Goal: Information Seeking & Learning: Learn about a topic

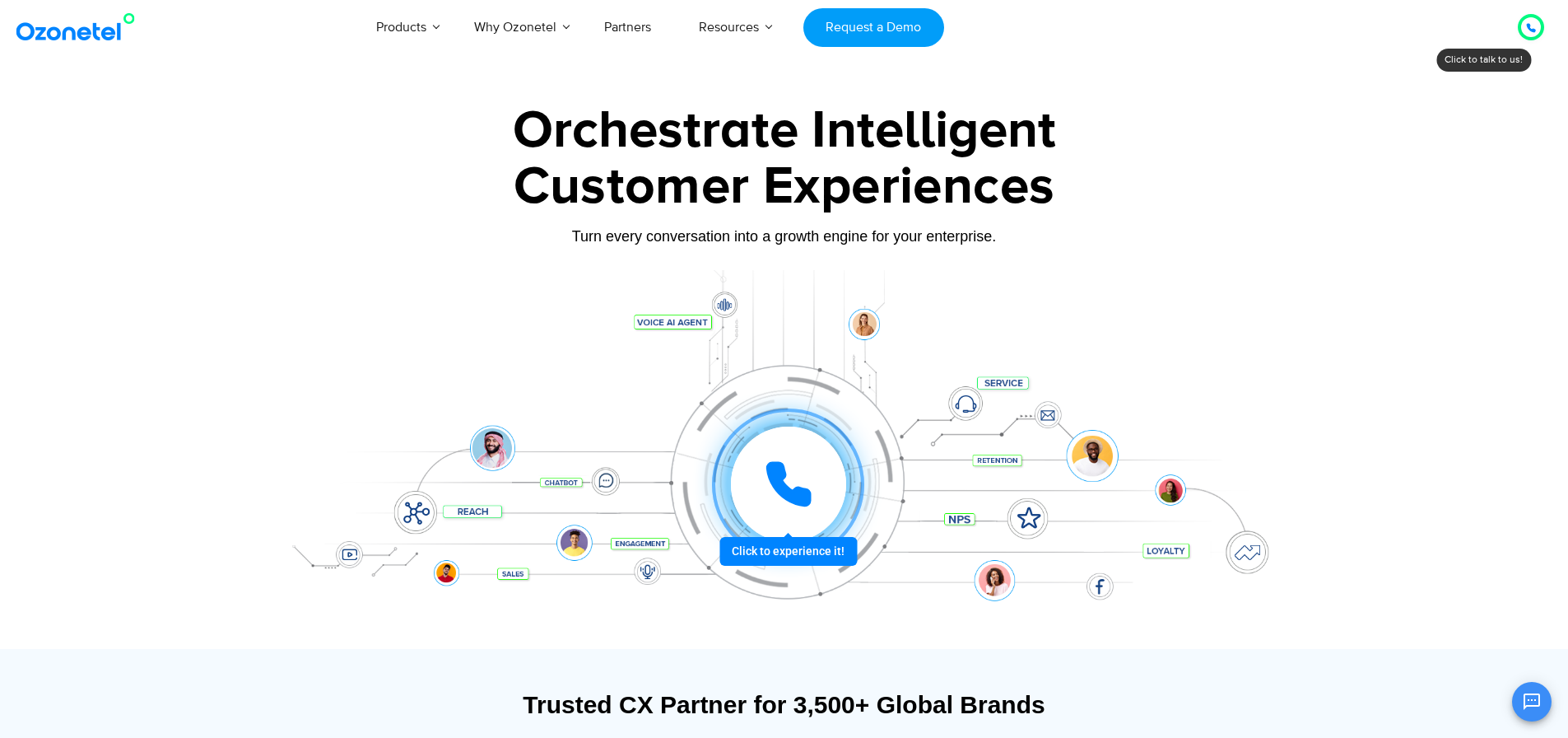
click at [794, 454] on div at bounding box center [788, 484] width 115 height 115
click at [755, 470] on div at bounding box center [788, 484] width 115 height 115
click at [766, 470] on icon at bounding box center [788, 484] width 50 height 50
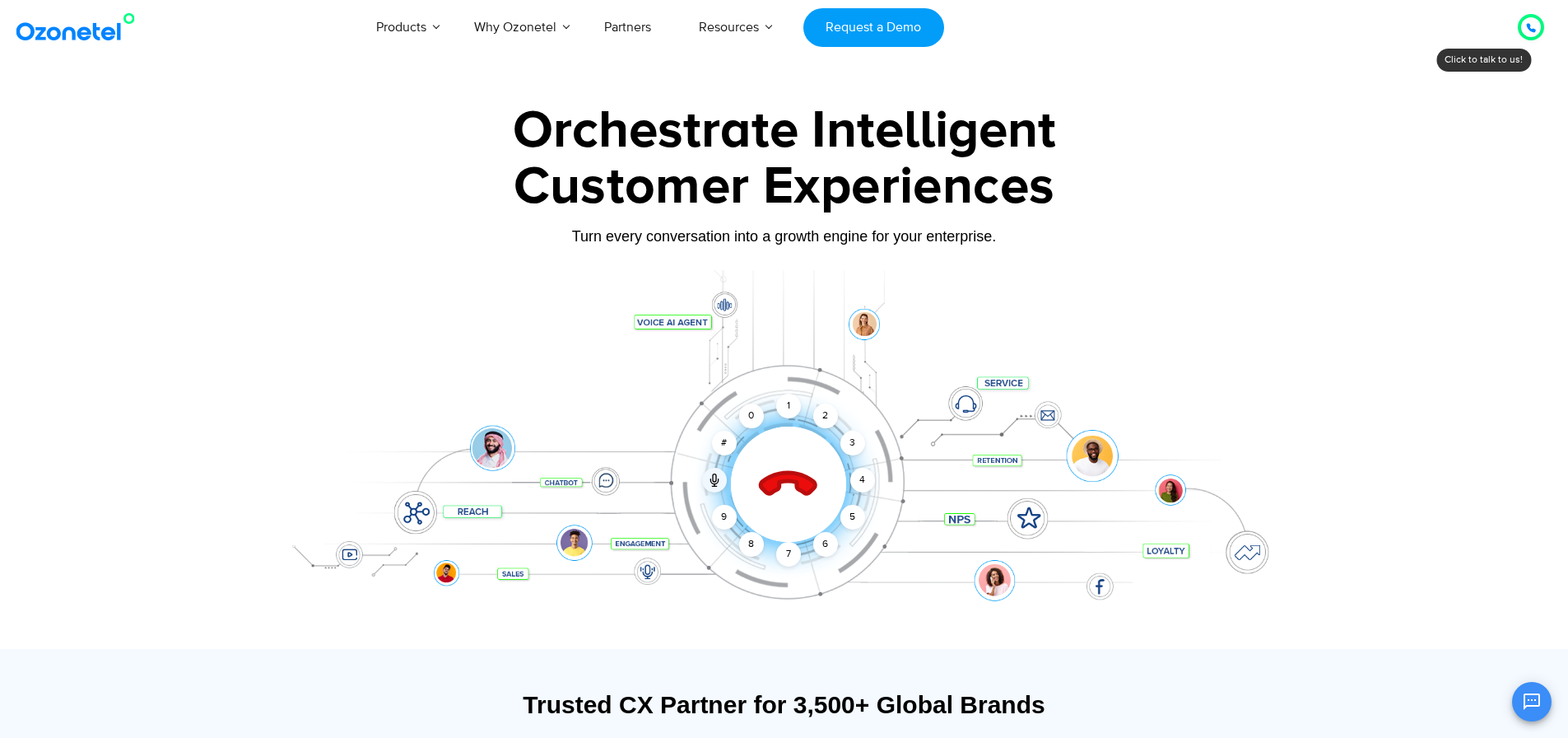
click at [765, 413] on div "1 2 3 4 5 6 7 8 9 # 0" at bounding box center [726, 418] width 115 height 115
click at [0, 0] on div at bounding box center [0, 0] width 0 height 0
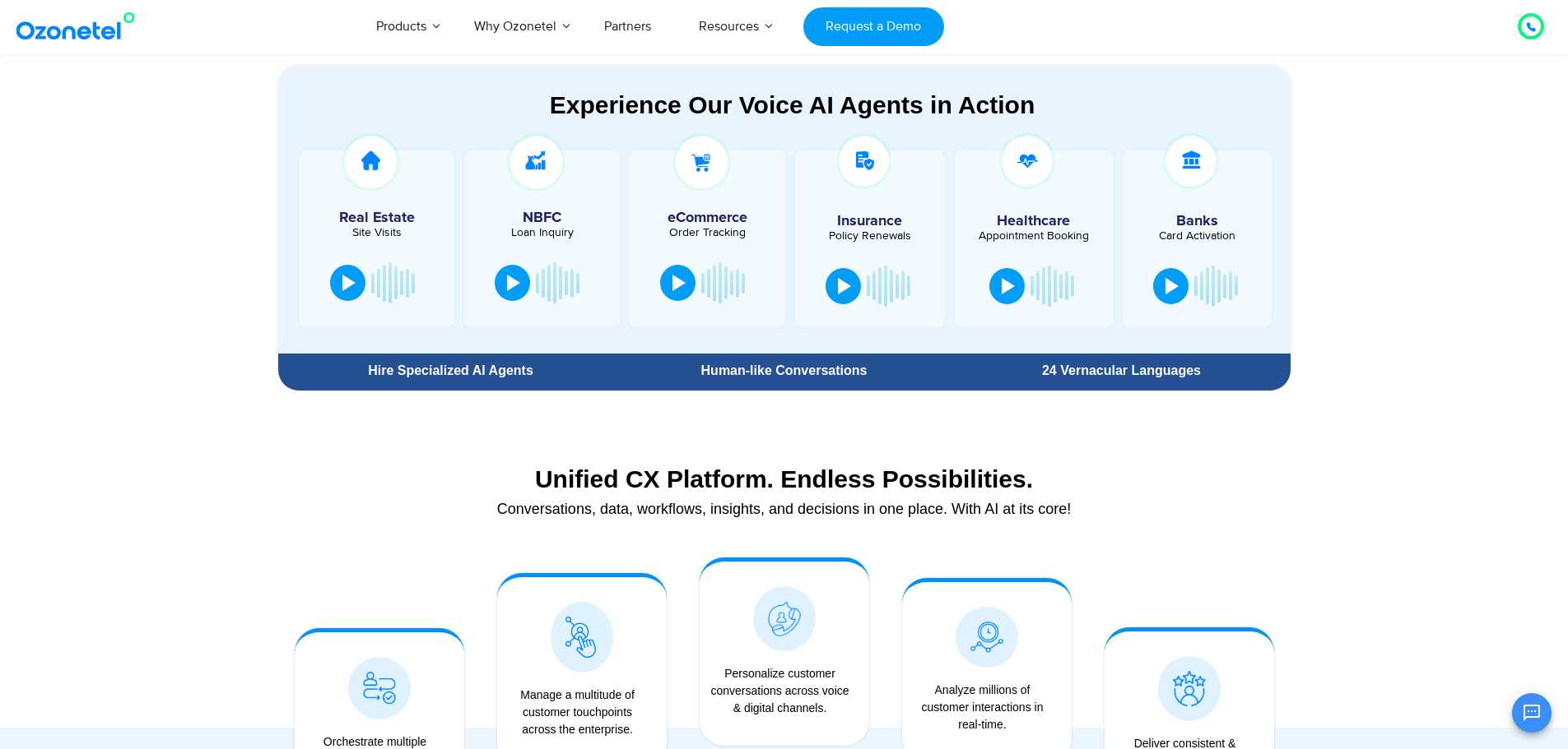
scroll to position [905, 0]
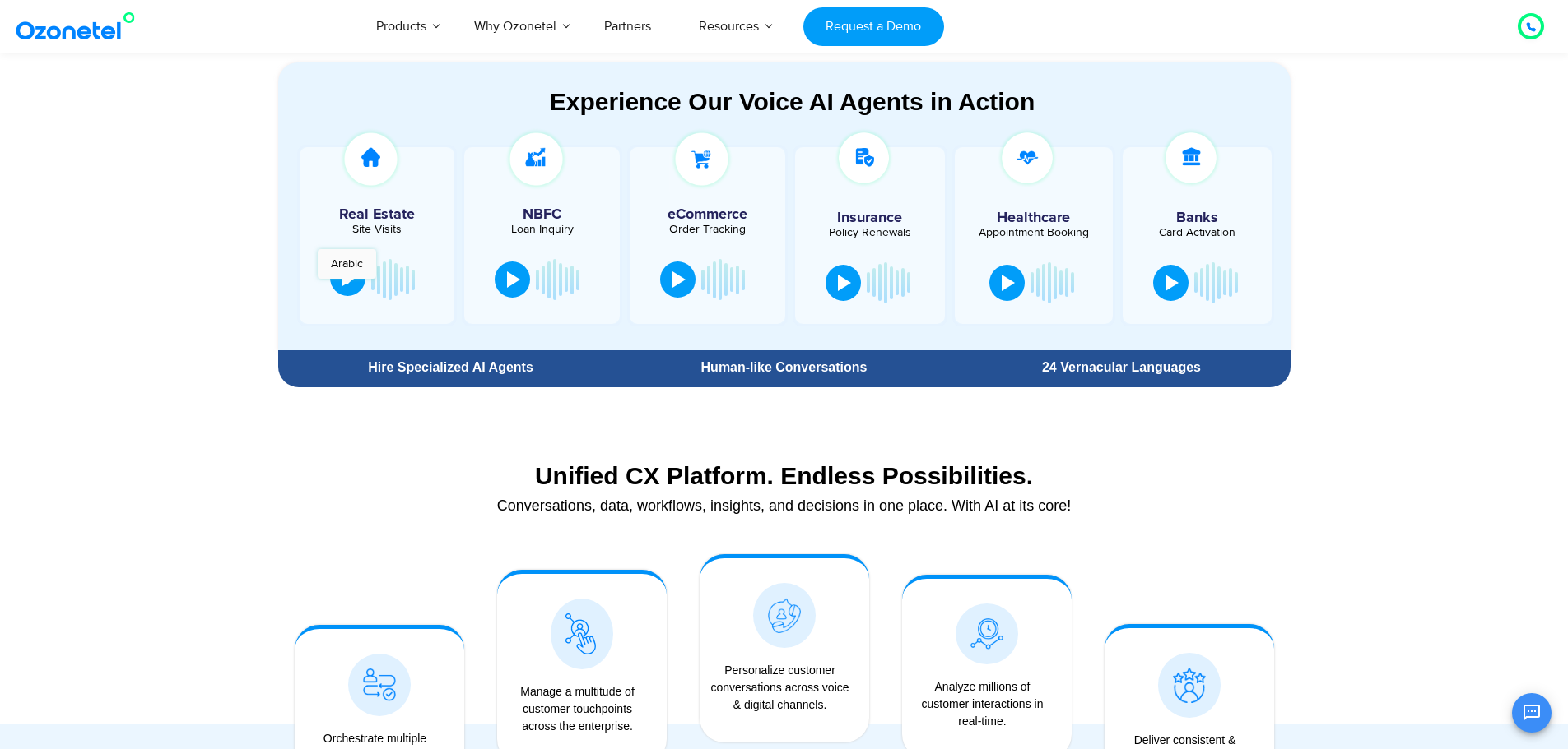
click at [348, 285] on div at bounding box center [349, 278] width 13 height 17
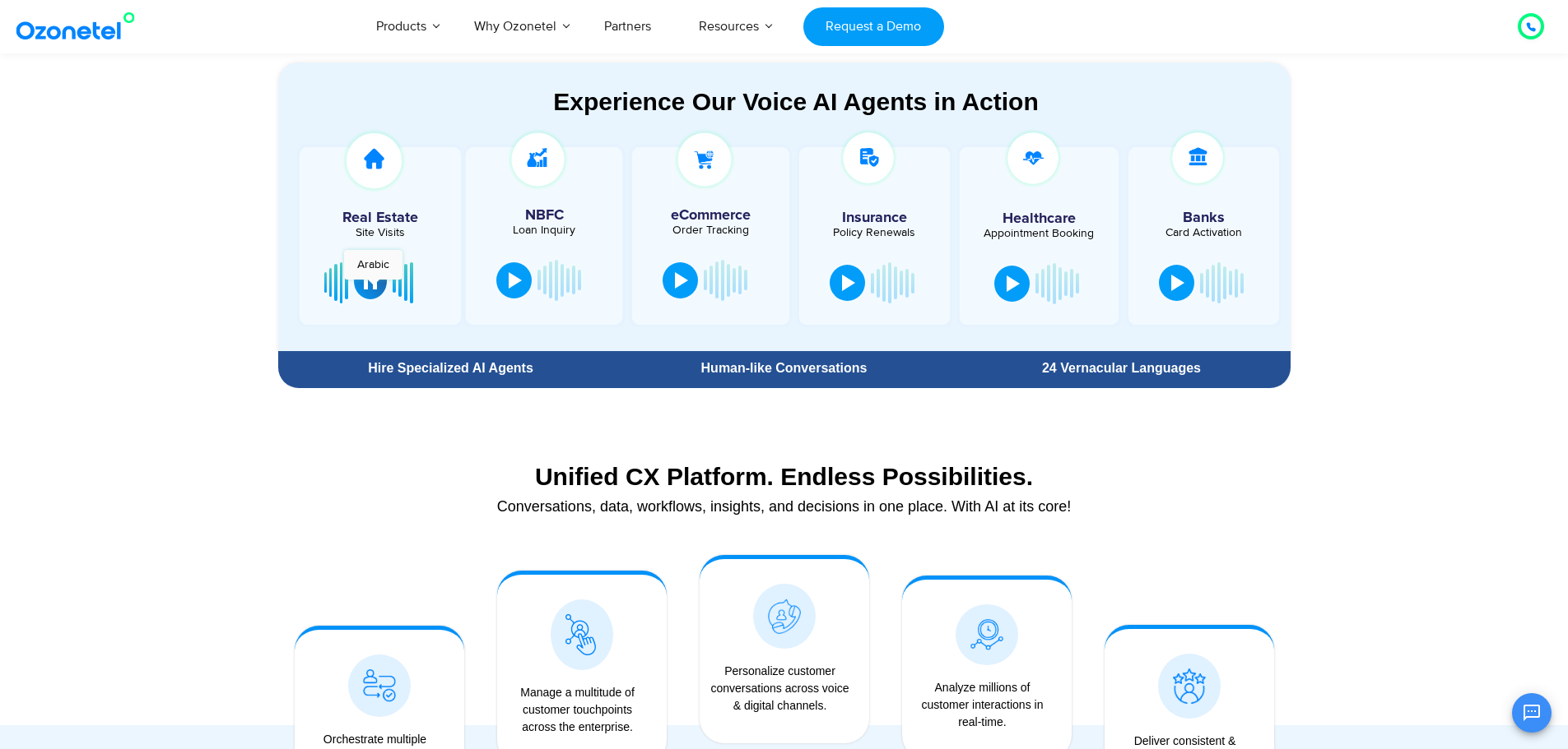
click at [373, 288] on div at bounding box center [370, 281] width 13 height 17
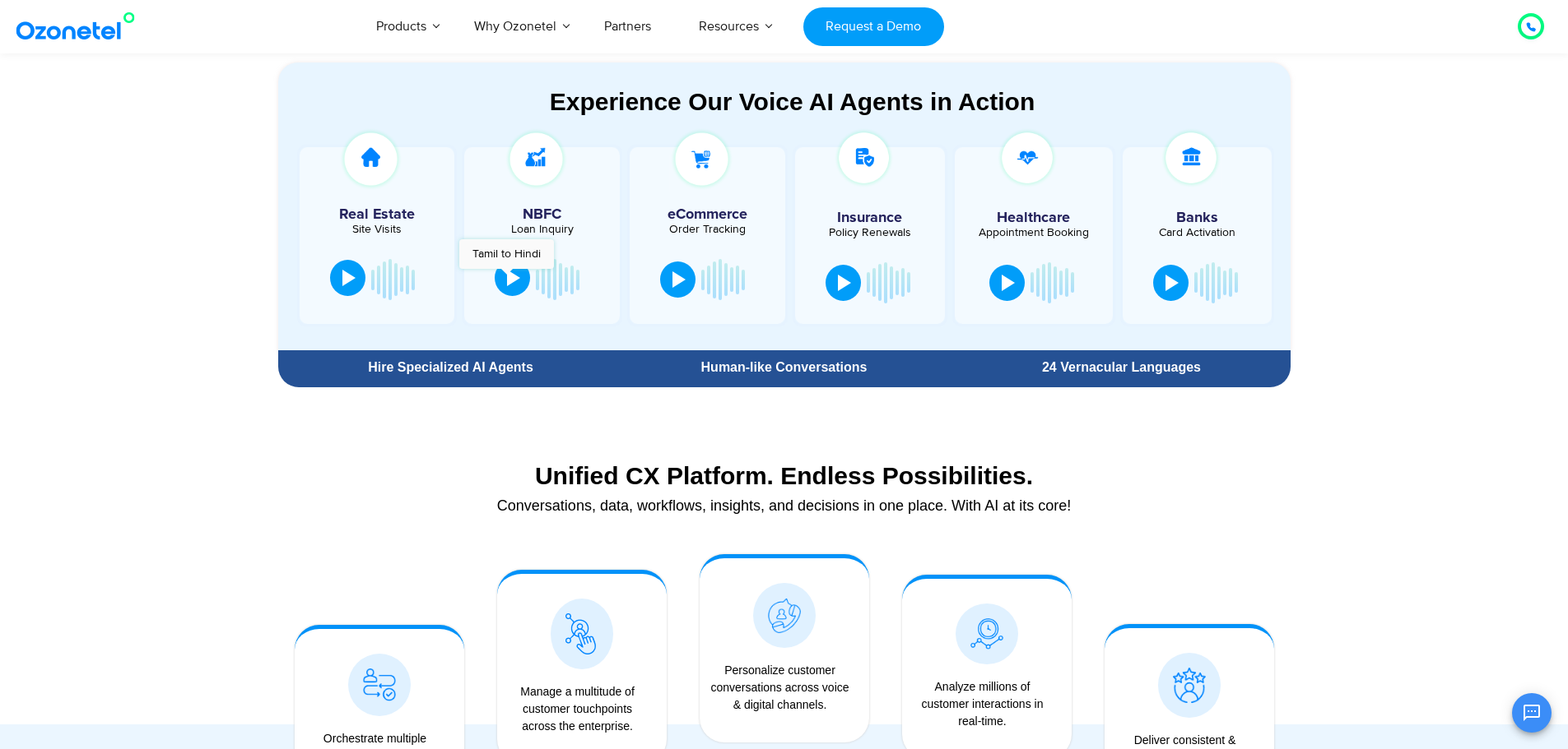
click at [506, 277] on button at bounding box center [512, 278] width 35 height 36
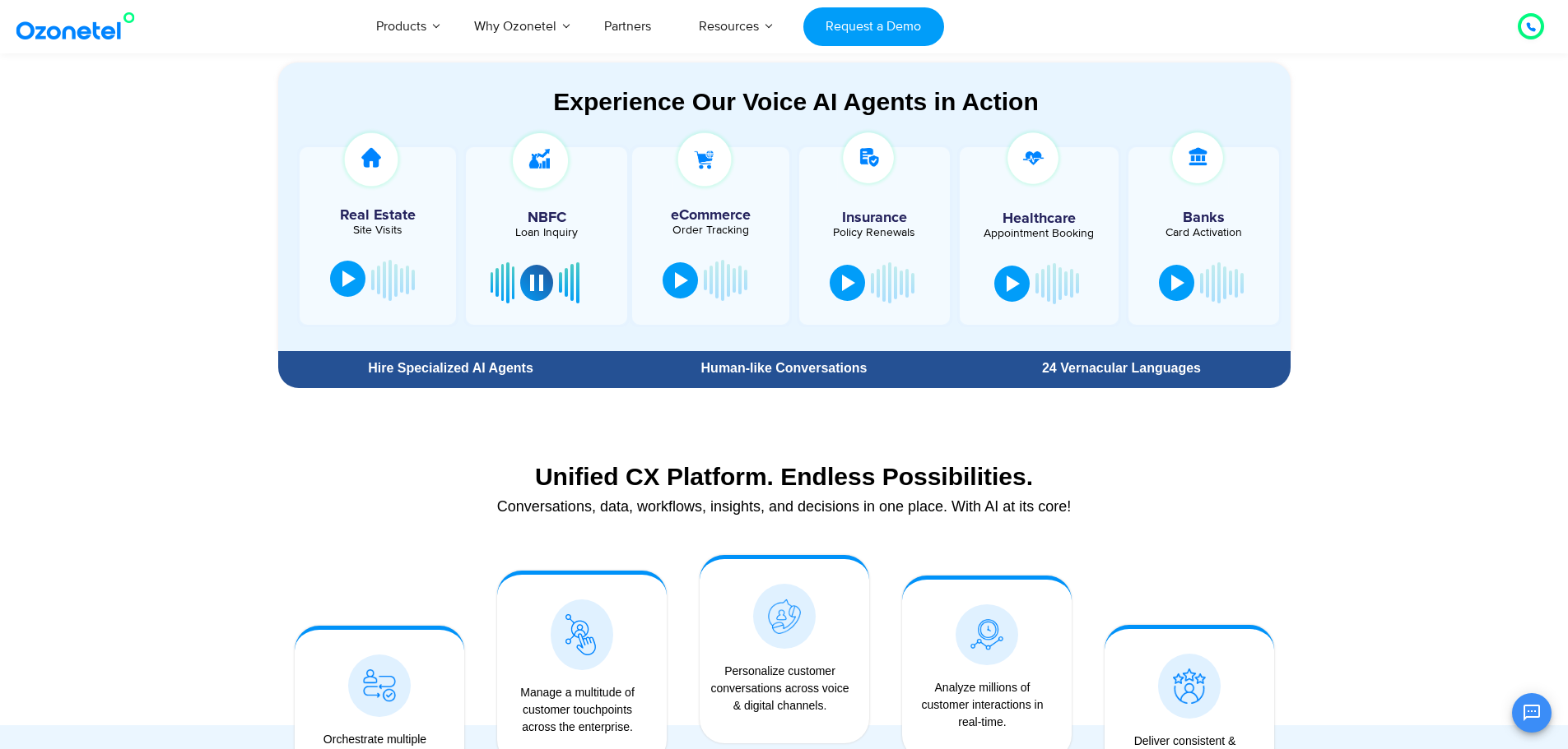
click at [553, 290] on div at bounding box center [547, 283] width 112 height 50
click at [538, 286] on div at bounding box center [536, 281] width 13 height 17
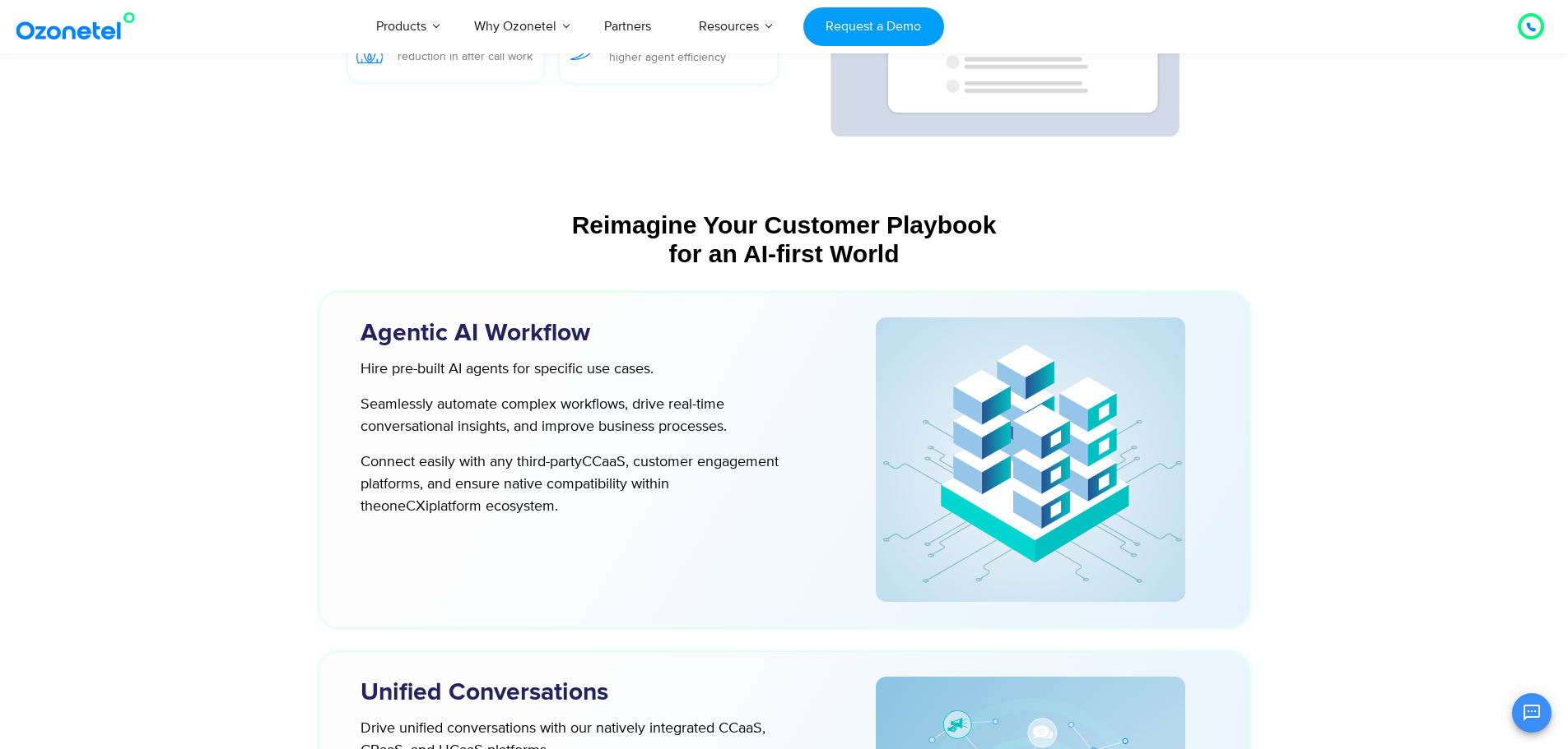
scroll to position [4031, 0]
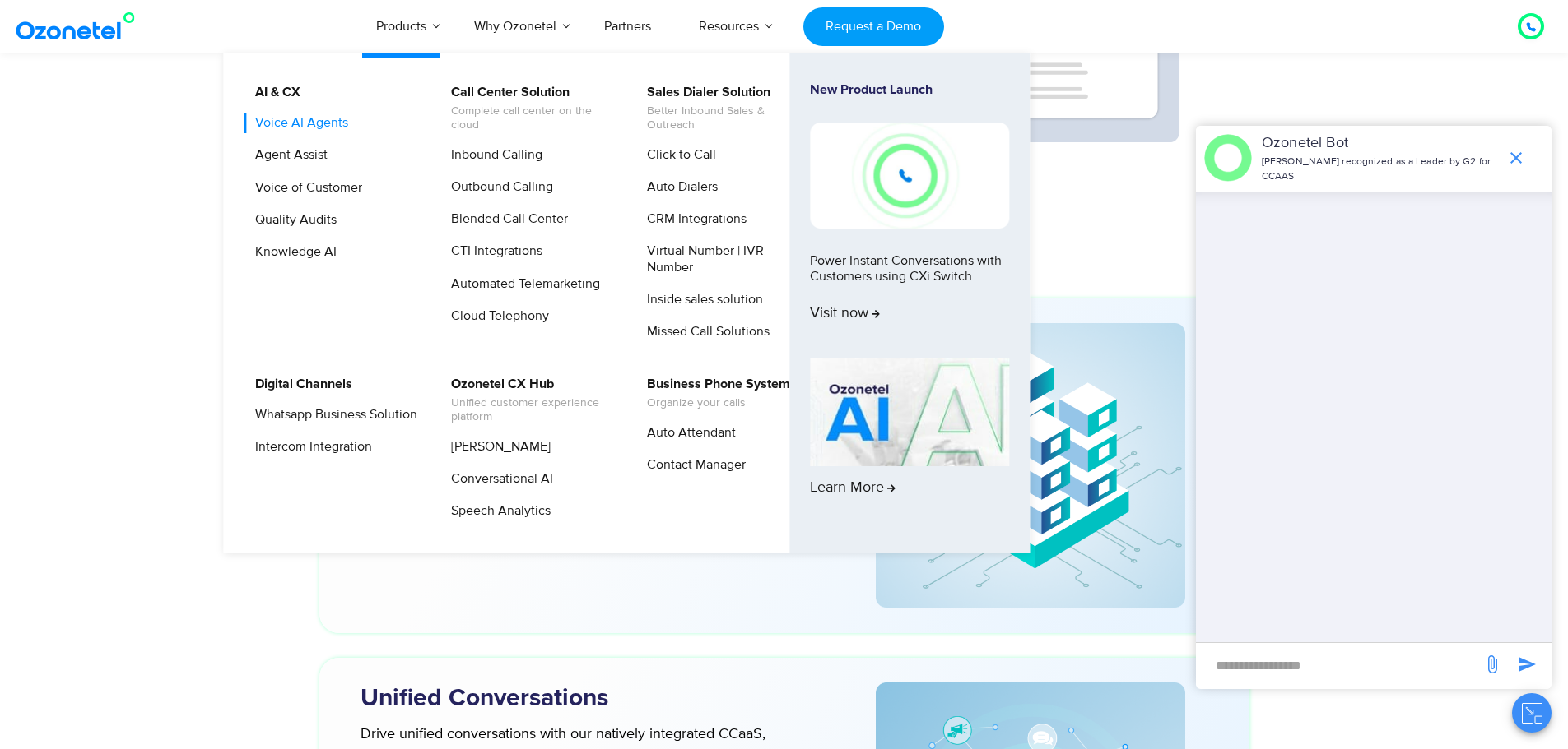
click at [312, 121] on link "Voice AI Agents" at bounding box center [298, 122] width 106 height 20
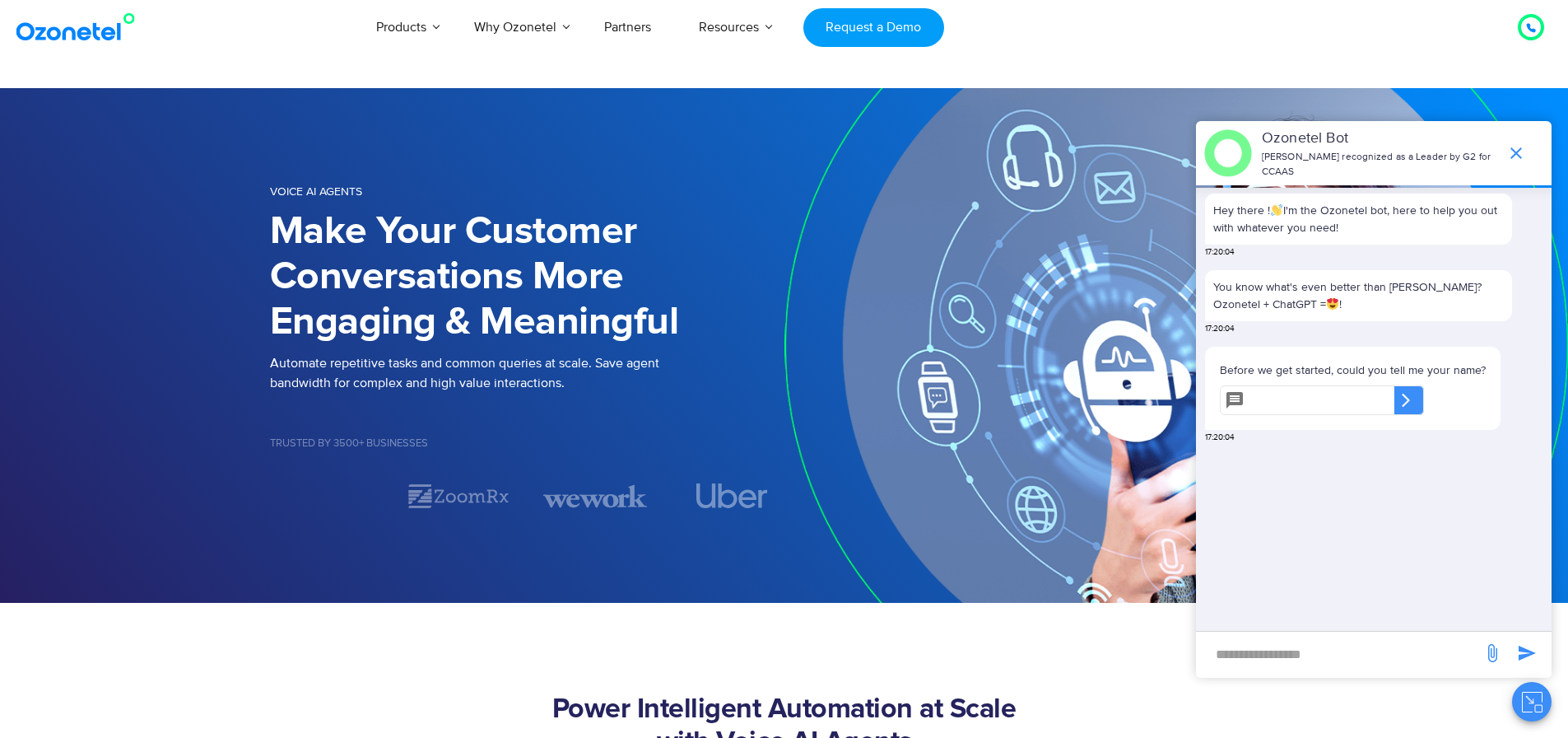
click at [1042, 448] on img at bounding box center [1176, 345] width 784 height 515
click at [1519, 144] on icon "end chat or minimize" at bounding box center [1516, 153] width 19 height 19
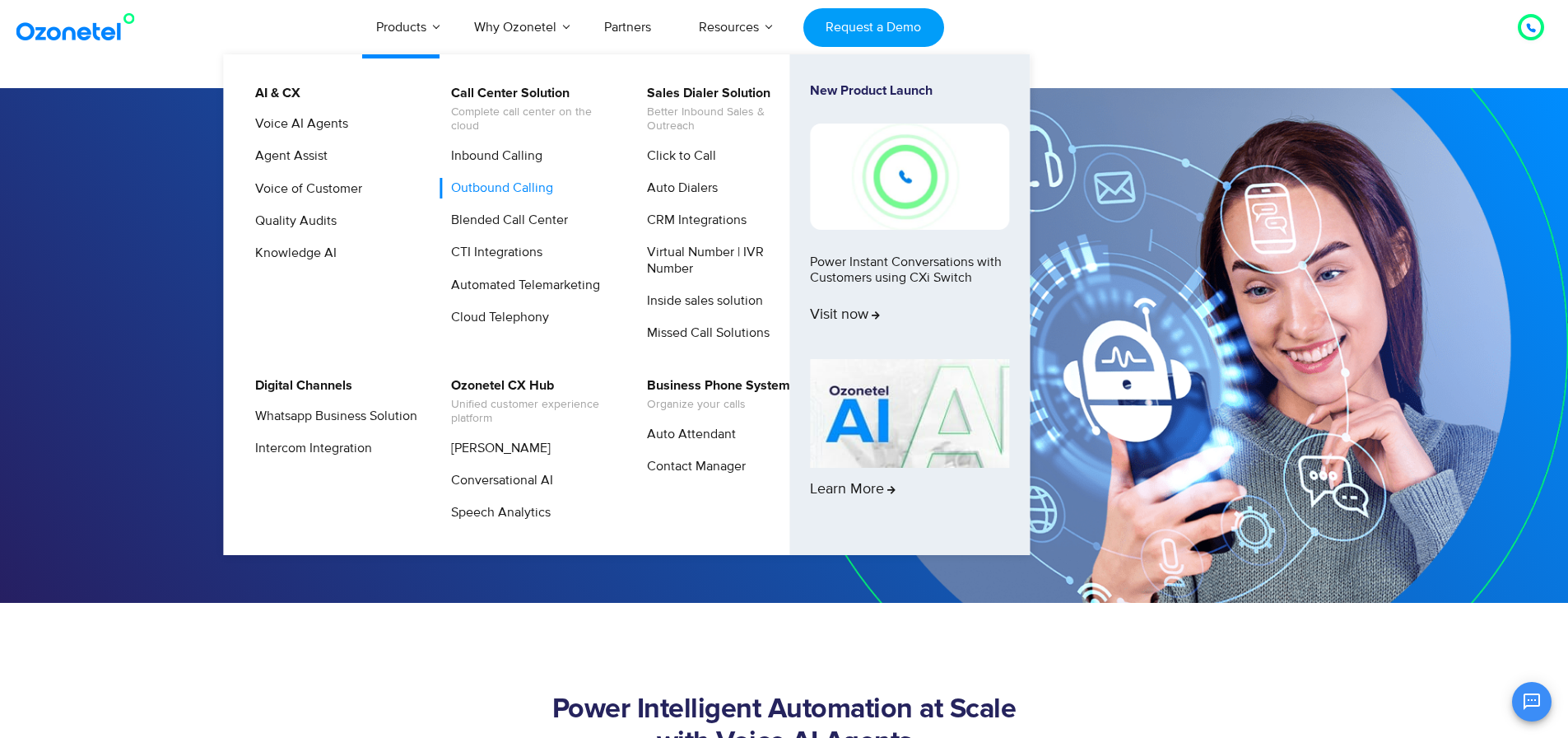
click at [507, 188] on link "Outbound Calling" at bounding box center [498, 188] width 115 height 20
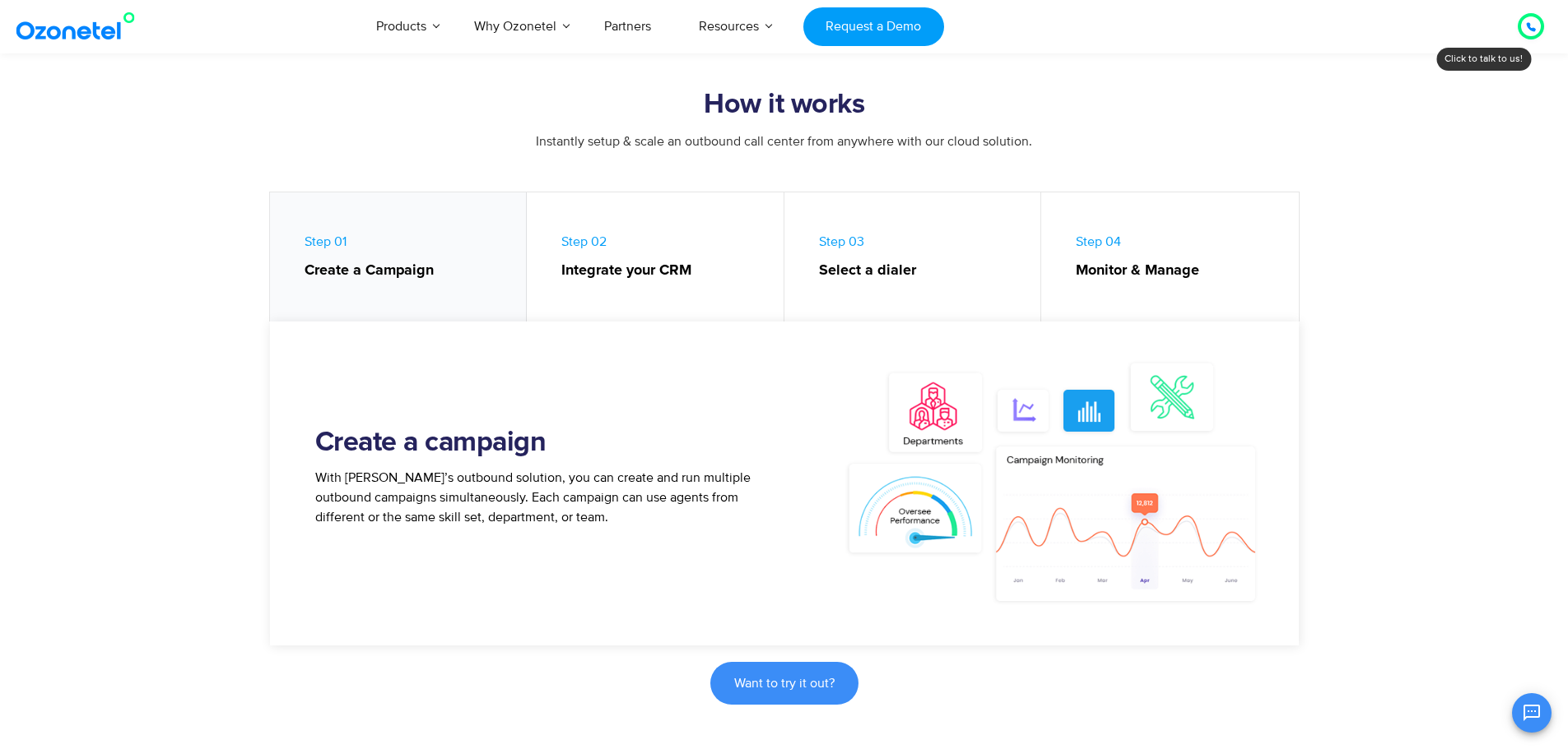
scroll to position [658, 0]
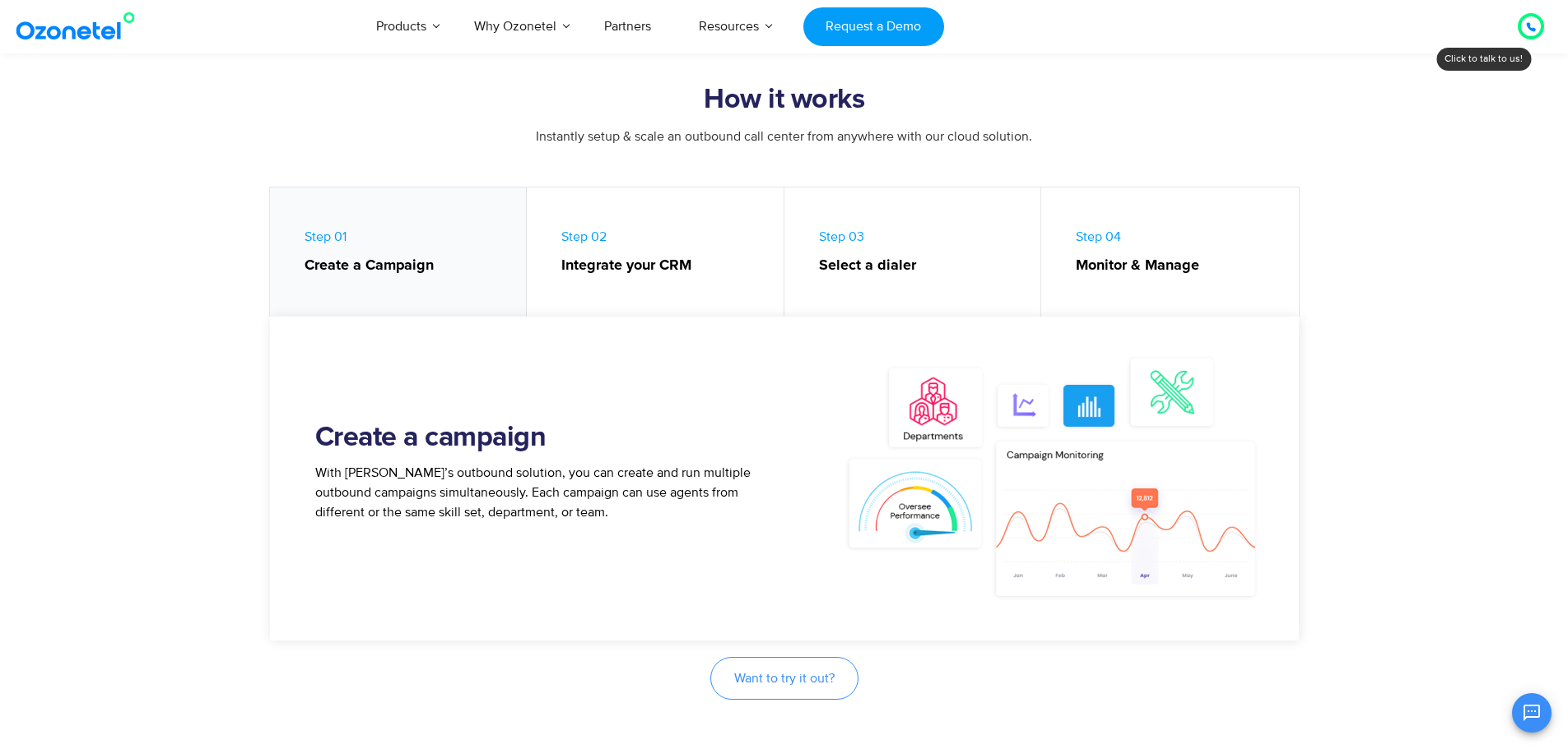
click at [794, 676] on span "Want to try it out?" at bounding box center [784, 678] width 100 height 13
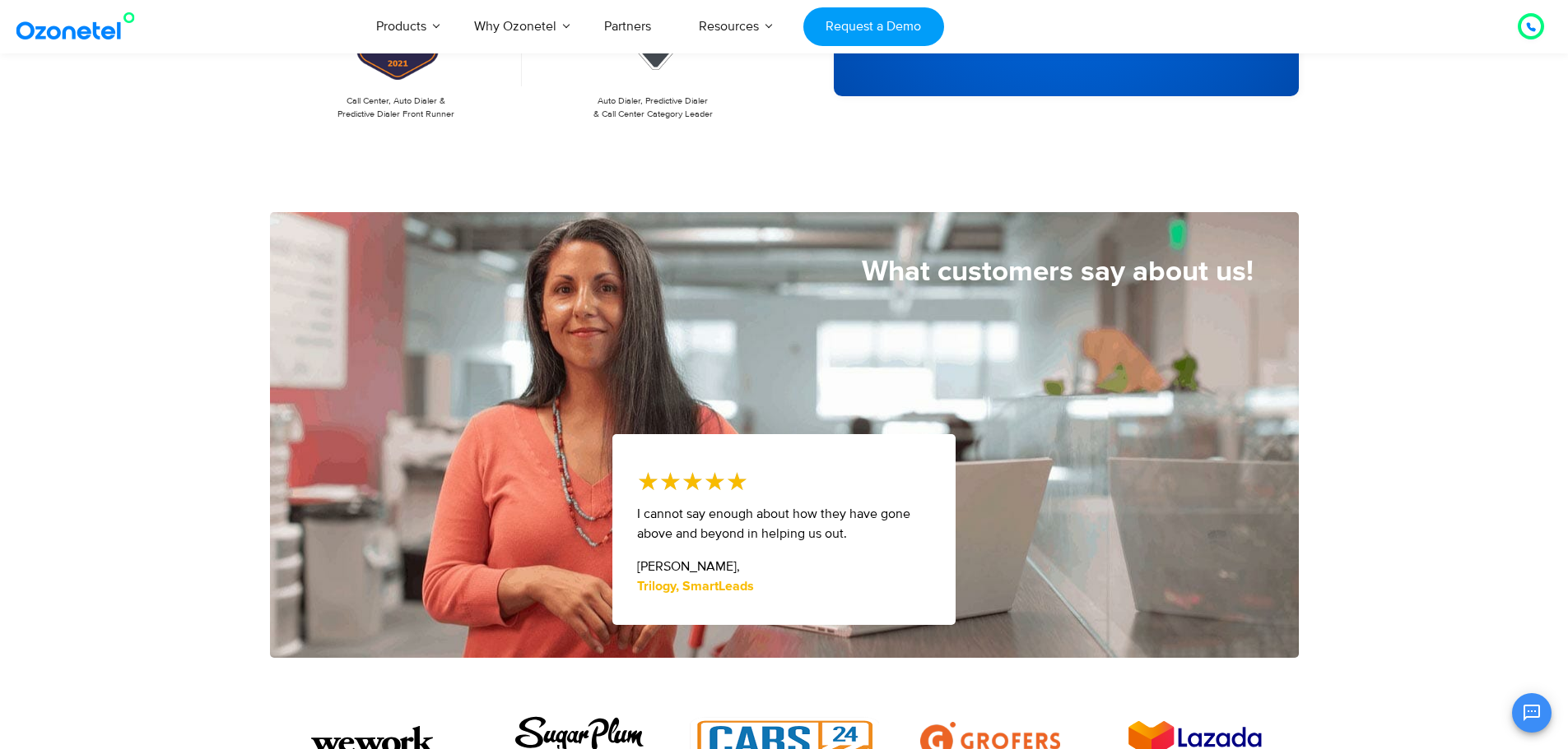
scroll to position [412, 0]
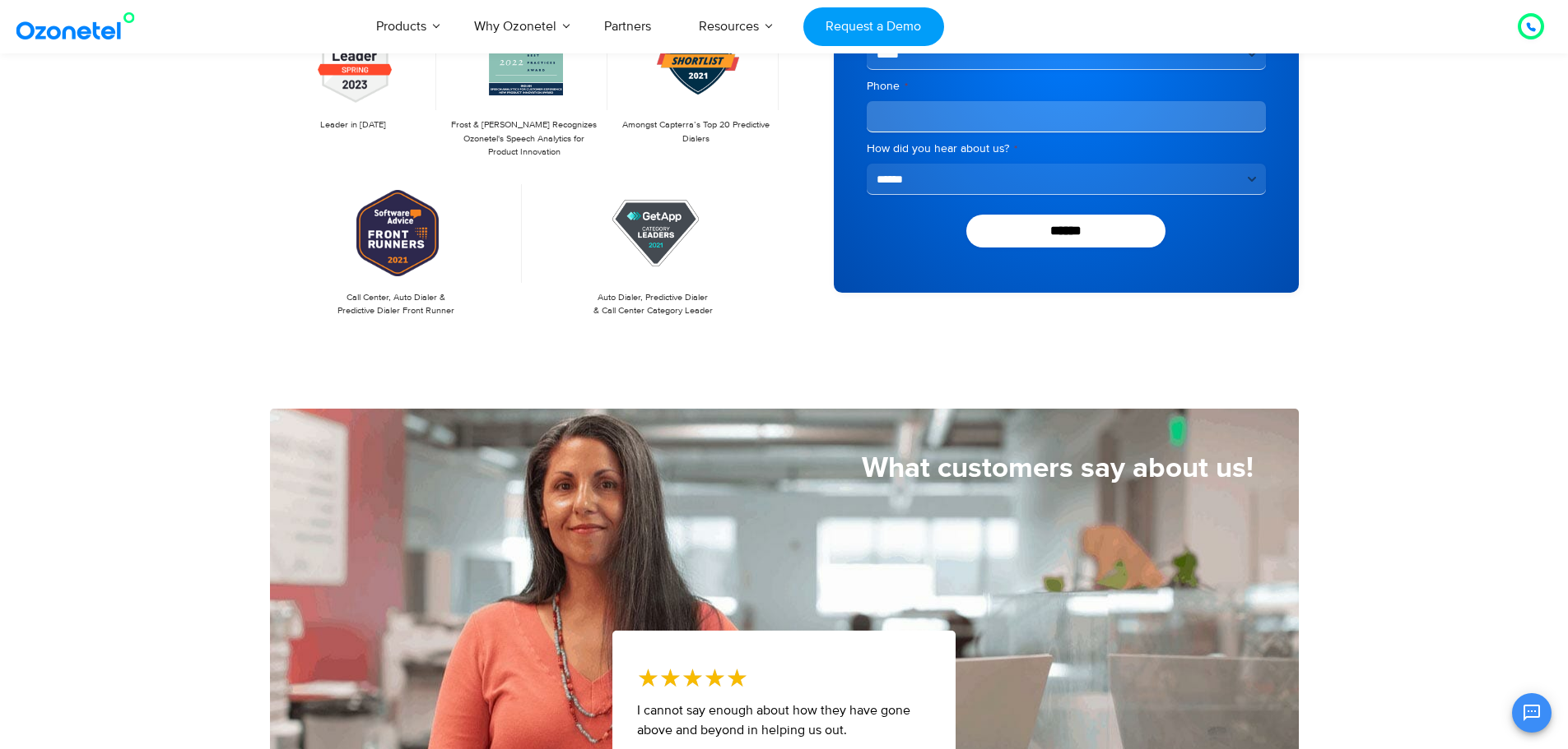
click at [35, 28] on img at bounding box center [79, 26] width 134 height 29
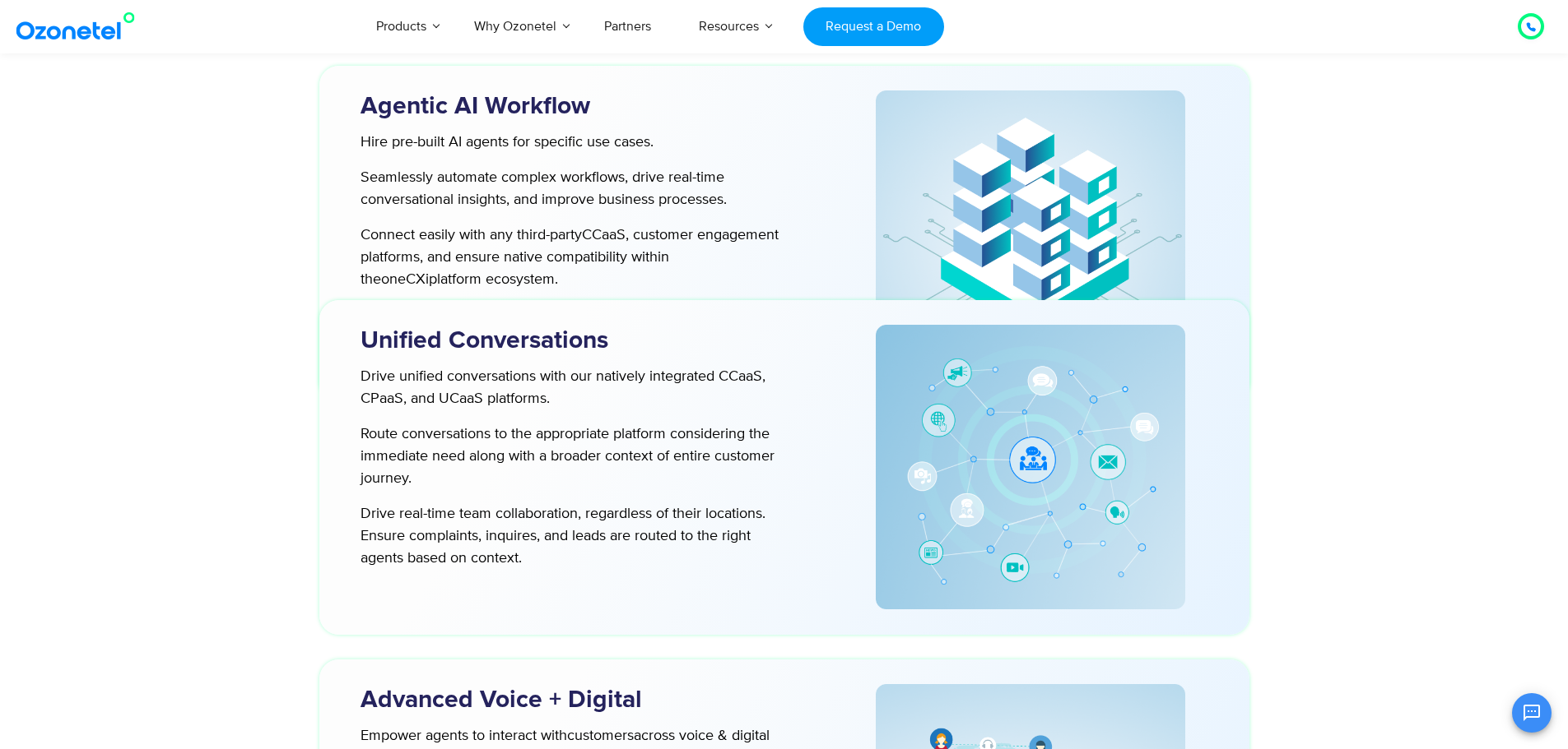
scroll to position [4278, 0]
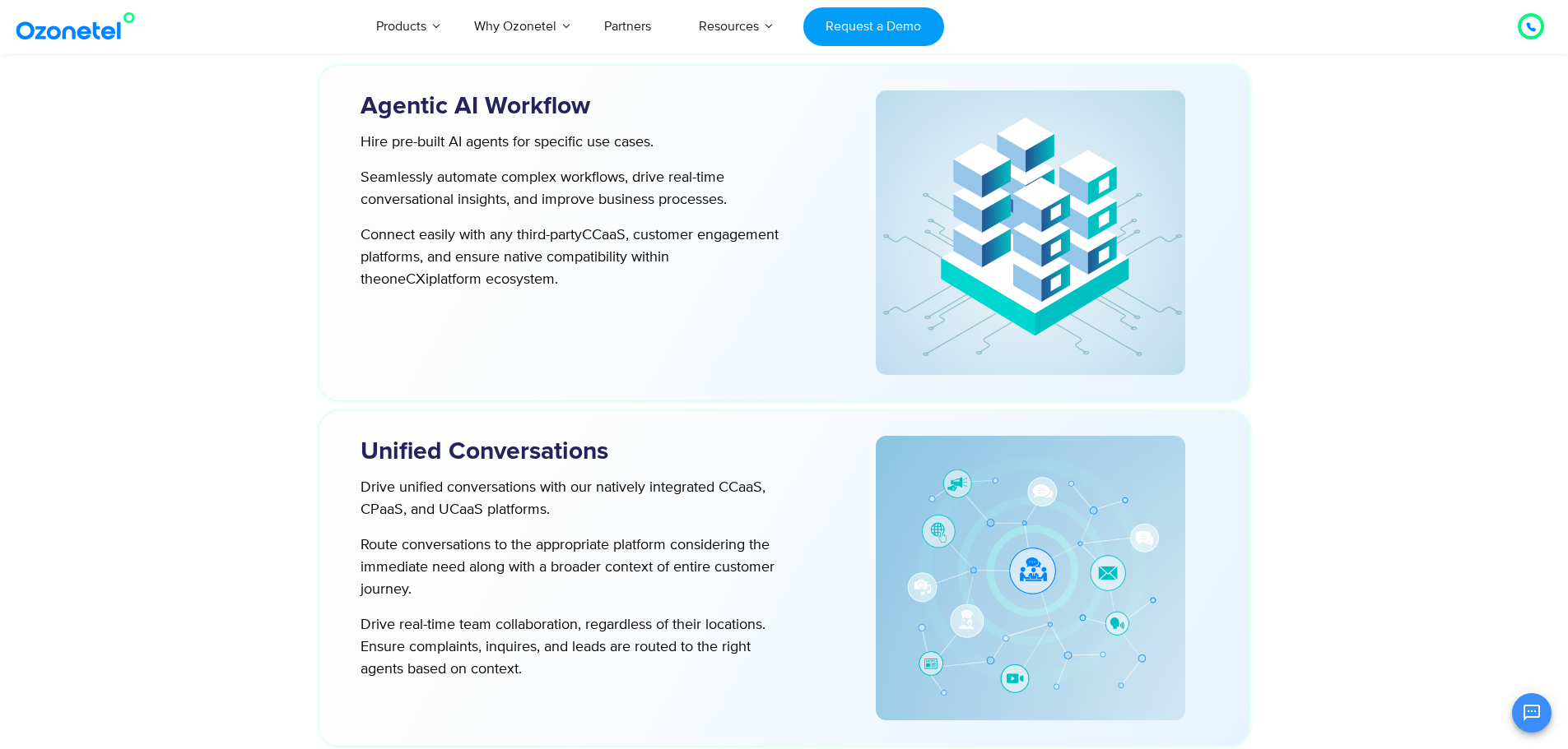
click at [735, 485] on p "Drive unified conversations with our natively integrated CCaaS, CPaaS, and UCaa…" at bounding box center [574, 499] width 427 height 44
copy p "CCaaS"
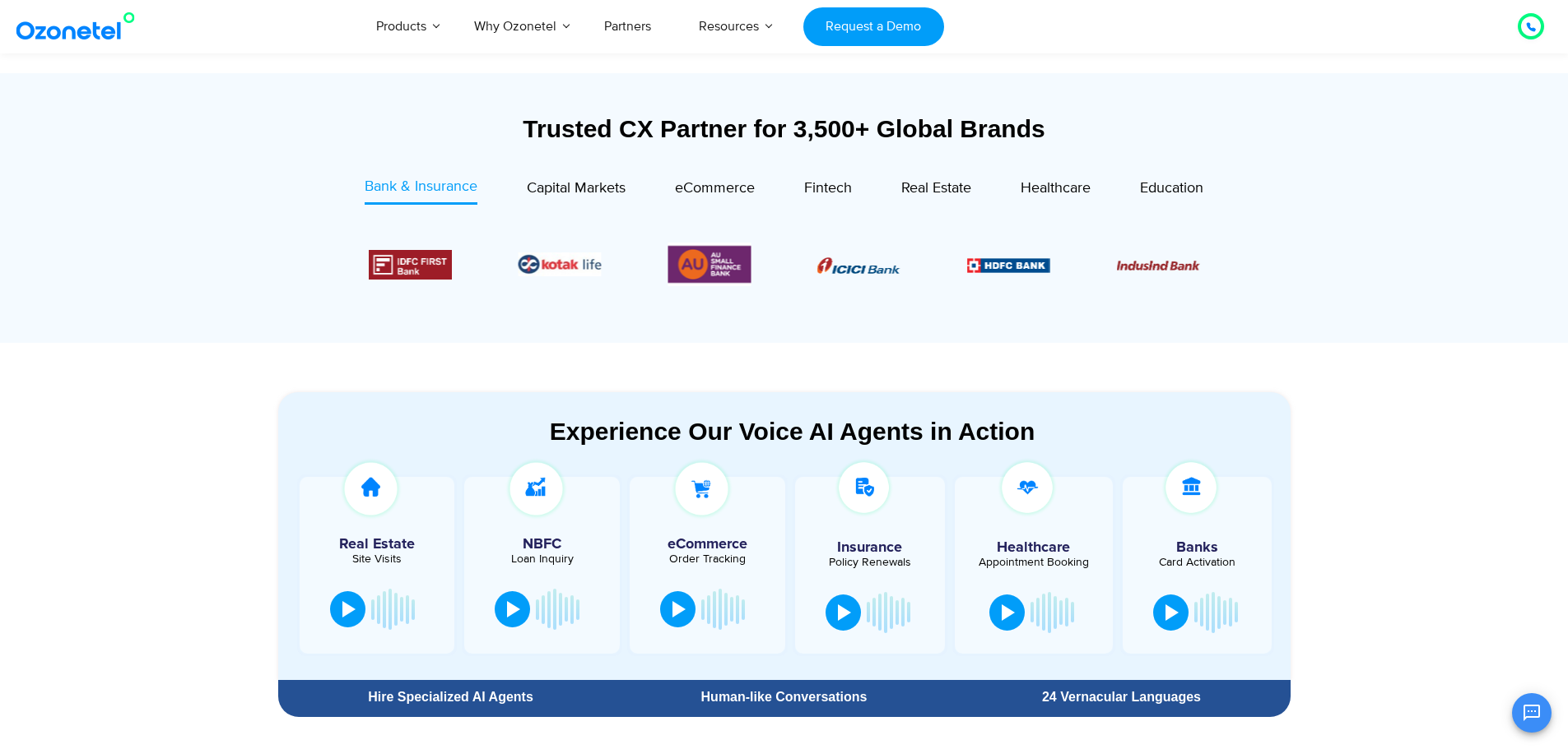
scroll to position [575, 0]
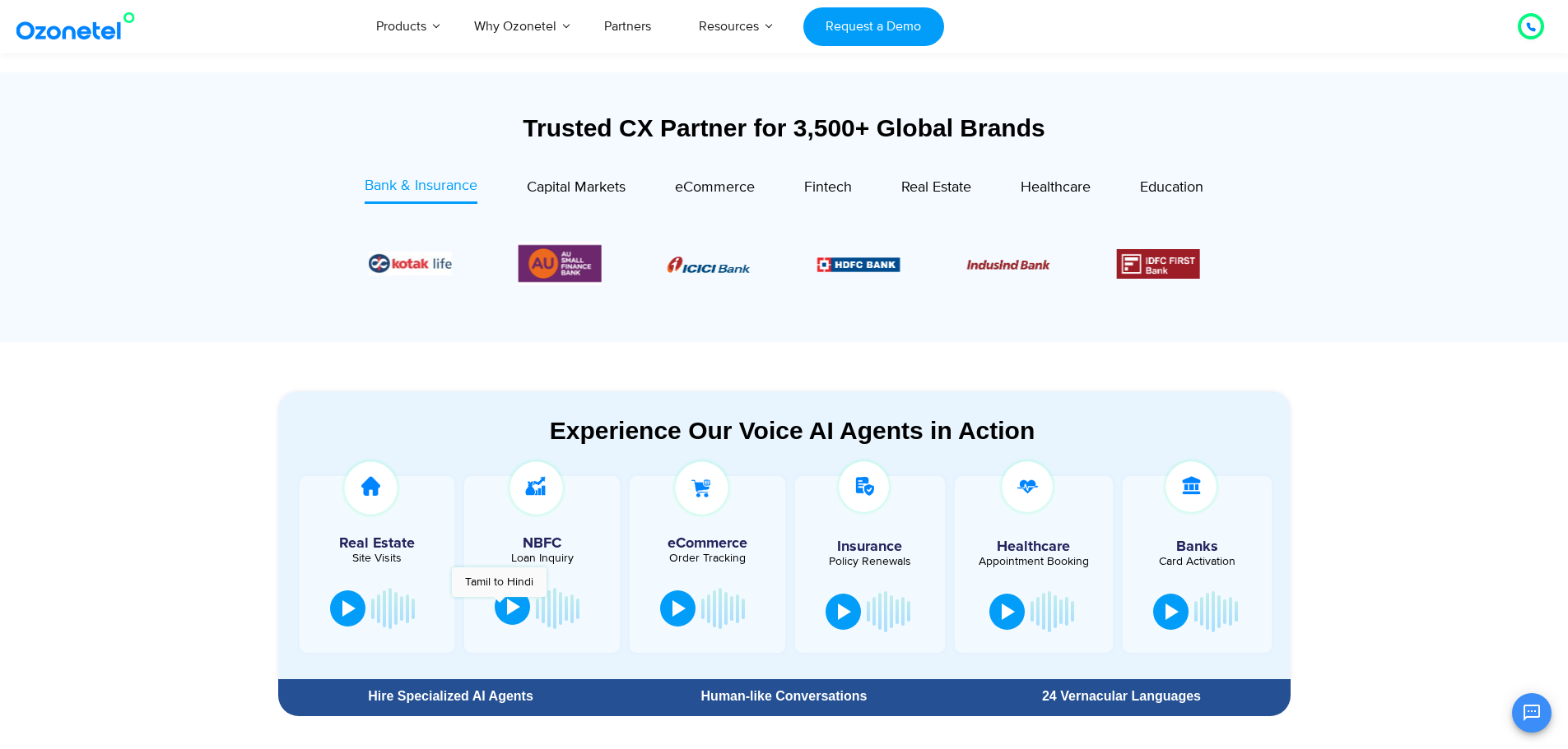
click at [499, 606] on button at bounding box center [512, 606] width 35 height 36
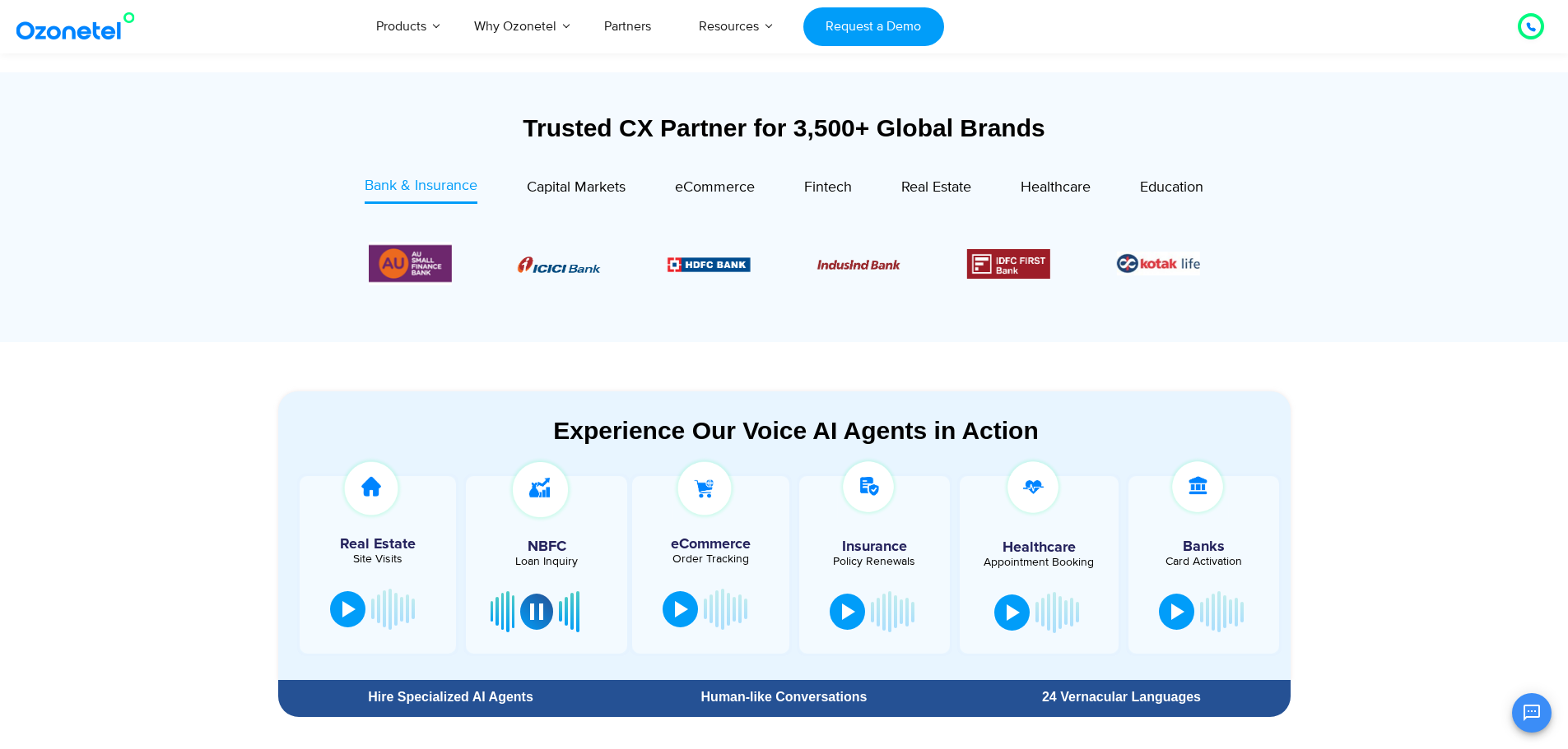
click at [600, 413] on section "Experience Our Voice AI Agents in Action Real Estate Site Visits NBFC Loan Inqu…" at bounding box center [784, 536] width 1013 height 289
click at [613, 427] on div "Experience Our Voice AI Agents in Action" at bounding box center [796, 430] width 1004 height 29
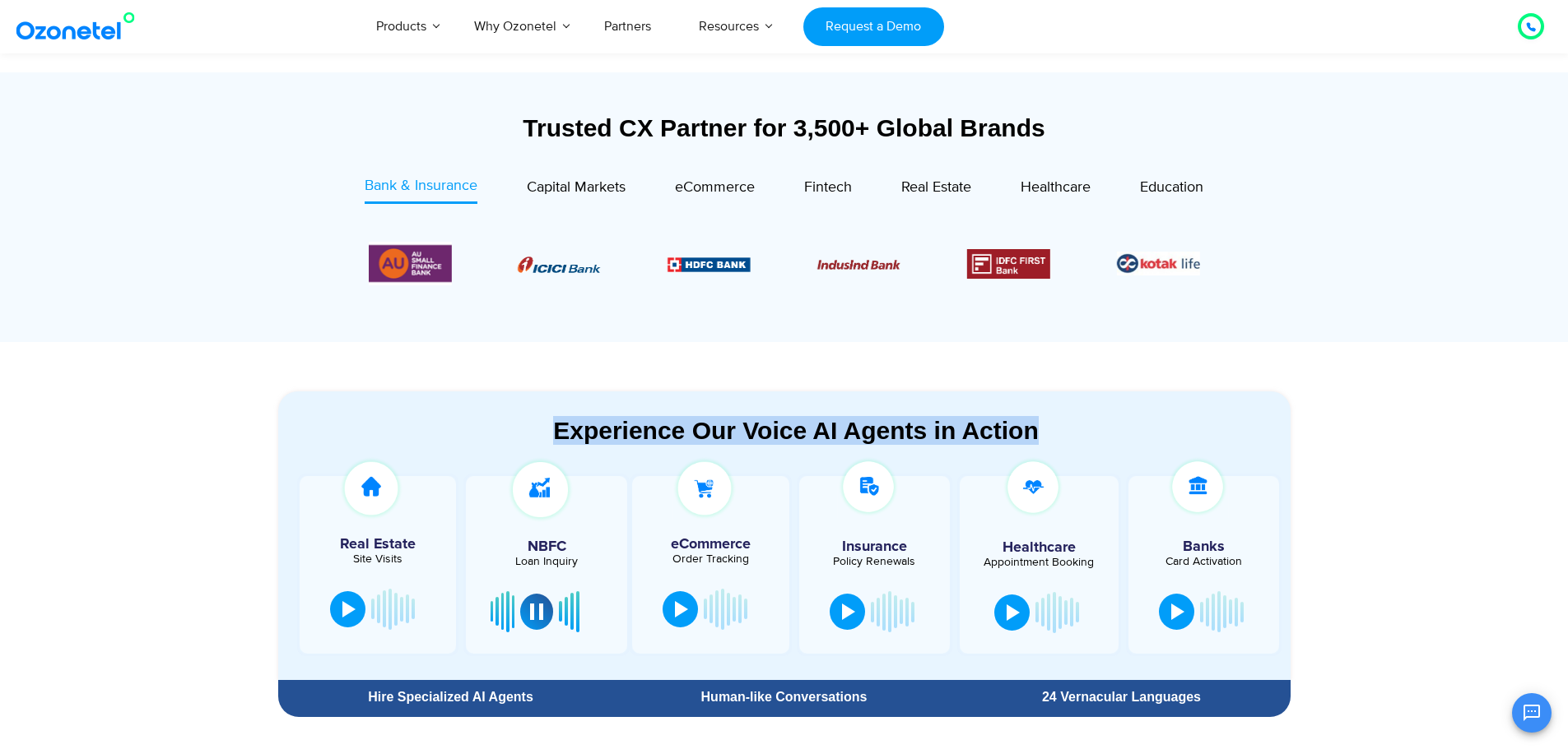
click at [613, 427] on div "Experience Our Voice AI Agents in Action" at bounding box center [796, 430] width 1004 height 29
click at [621, 428] on div "Experience Our Voice AI Agents in Action" at bounding box center [796, 430] width 1004 height 29
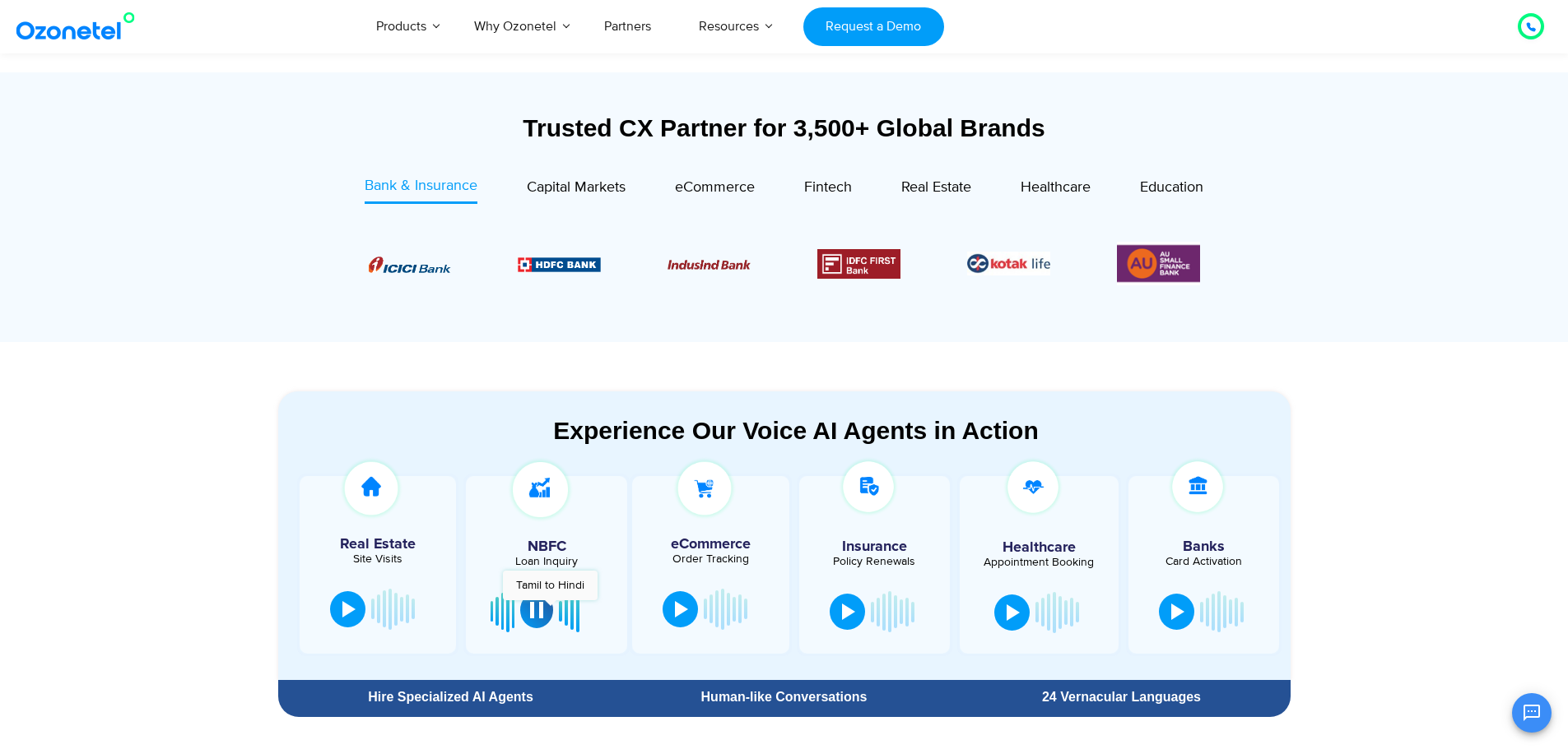
click at [550, 609] on button at bounding box center [536, 610] width 33 height 36
